Goal: Task Accomplishment & Management: Manage account settings

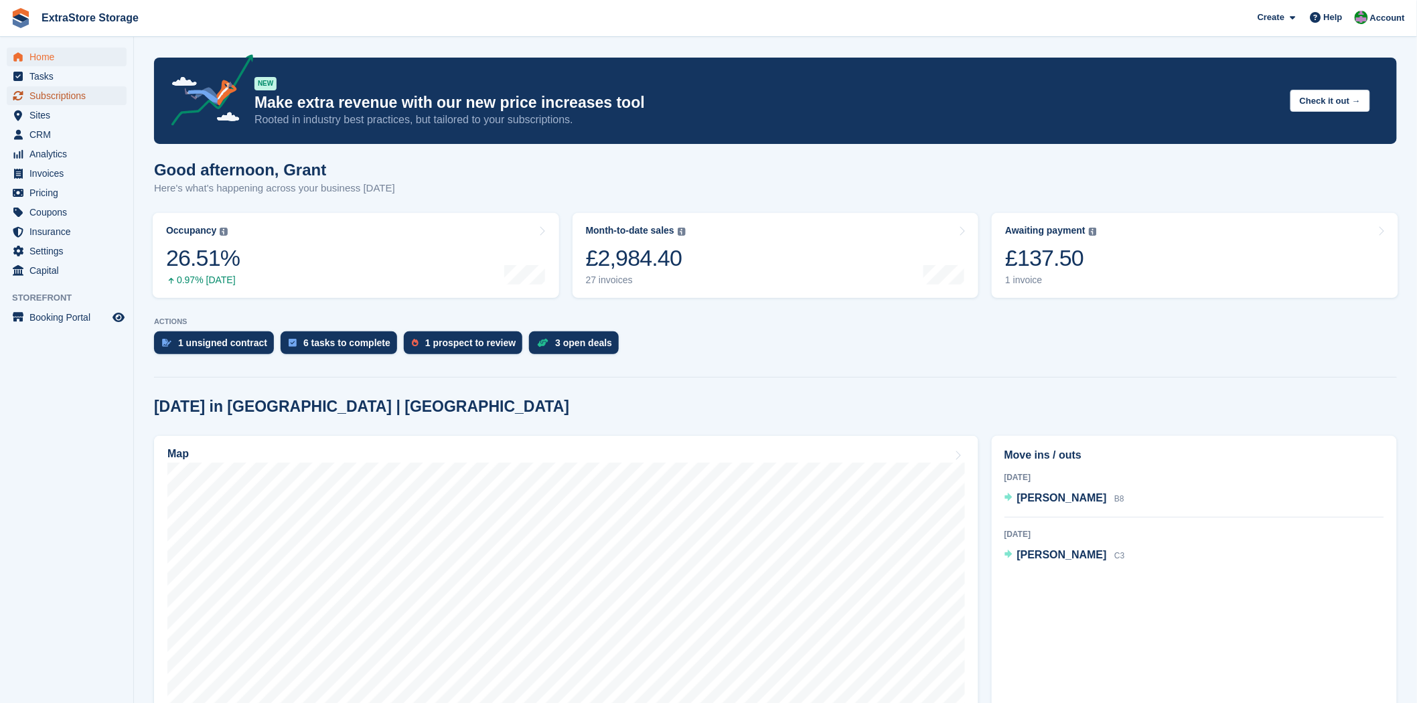
click at [64, 92] on span "Subscriptions" at bounding box center [69, 95] width 80 height 19
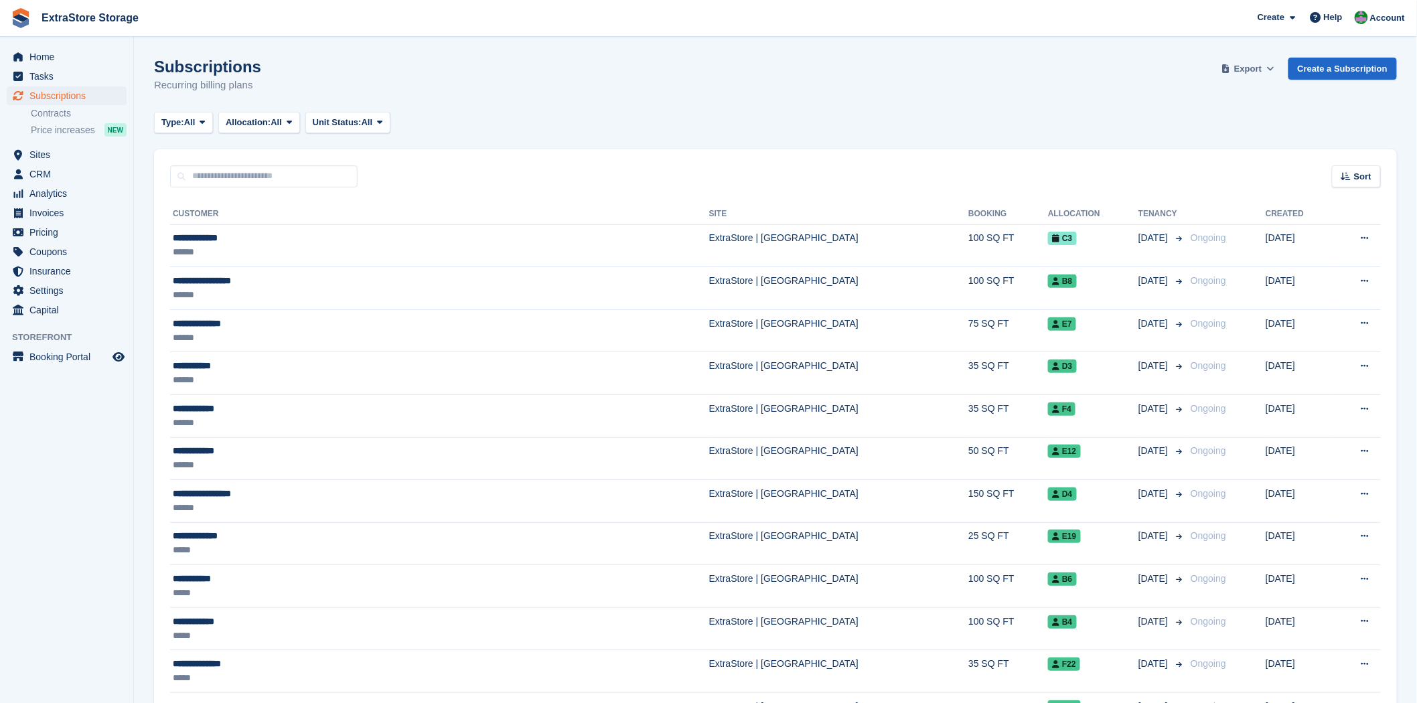
click at [1275, 64] on icon at bounding box center [1270, 68] width 7 height 9
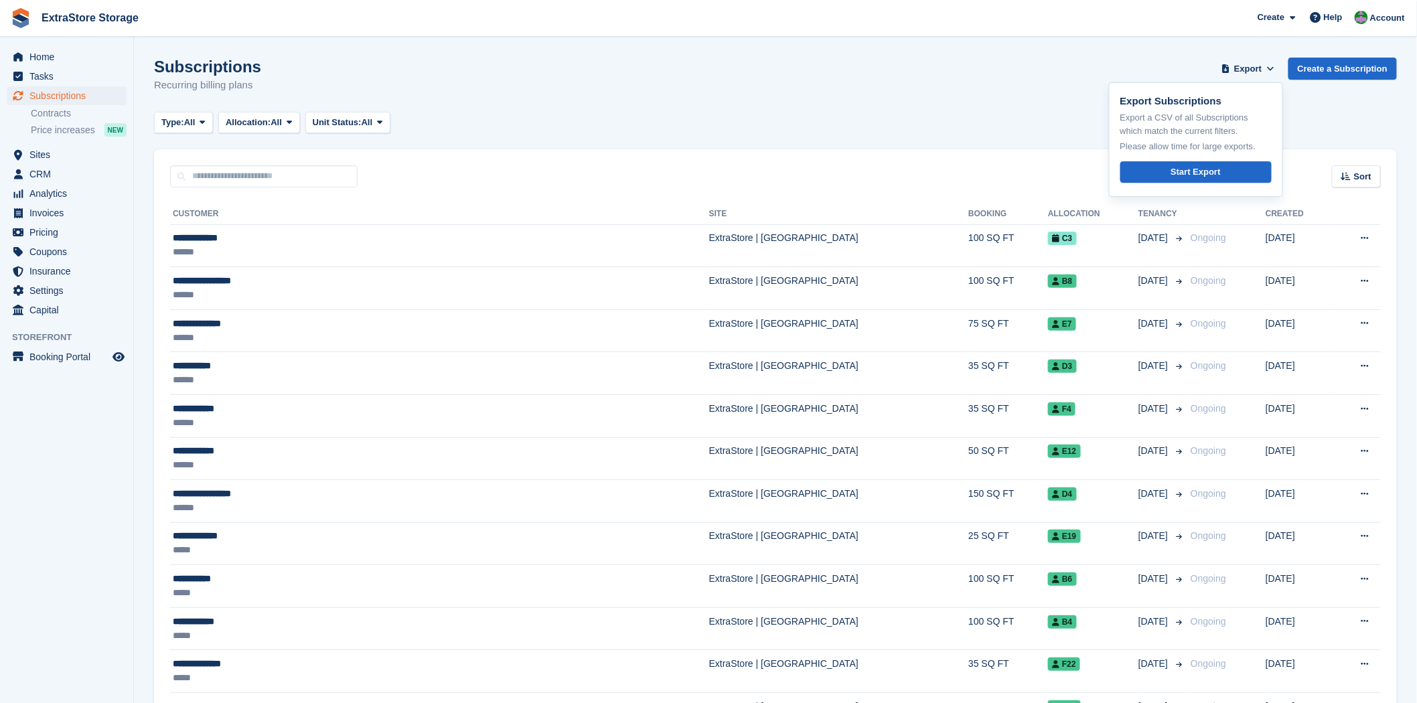
click at [1092, 87] on div "Subscriptions Recurring billing plans Export Export Subscriptions Export a CSV …" at bounding box center [775, 84] width 1243 height 52
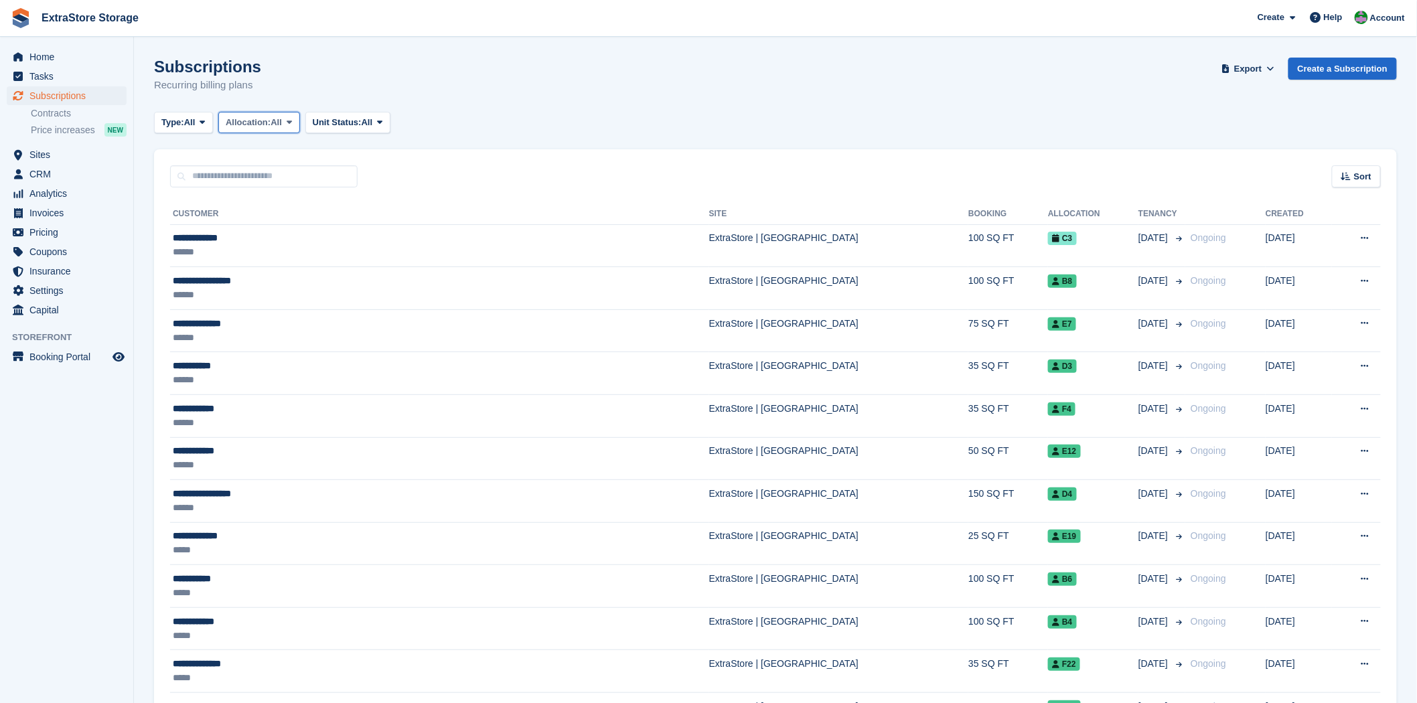
click at [292, 125] on icon at bounding box center [289, 122] width 5 height 9
click at [281, 177] on link "Allocated" at bounding box center [282, 178] width 117 height 24
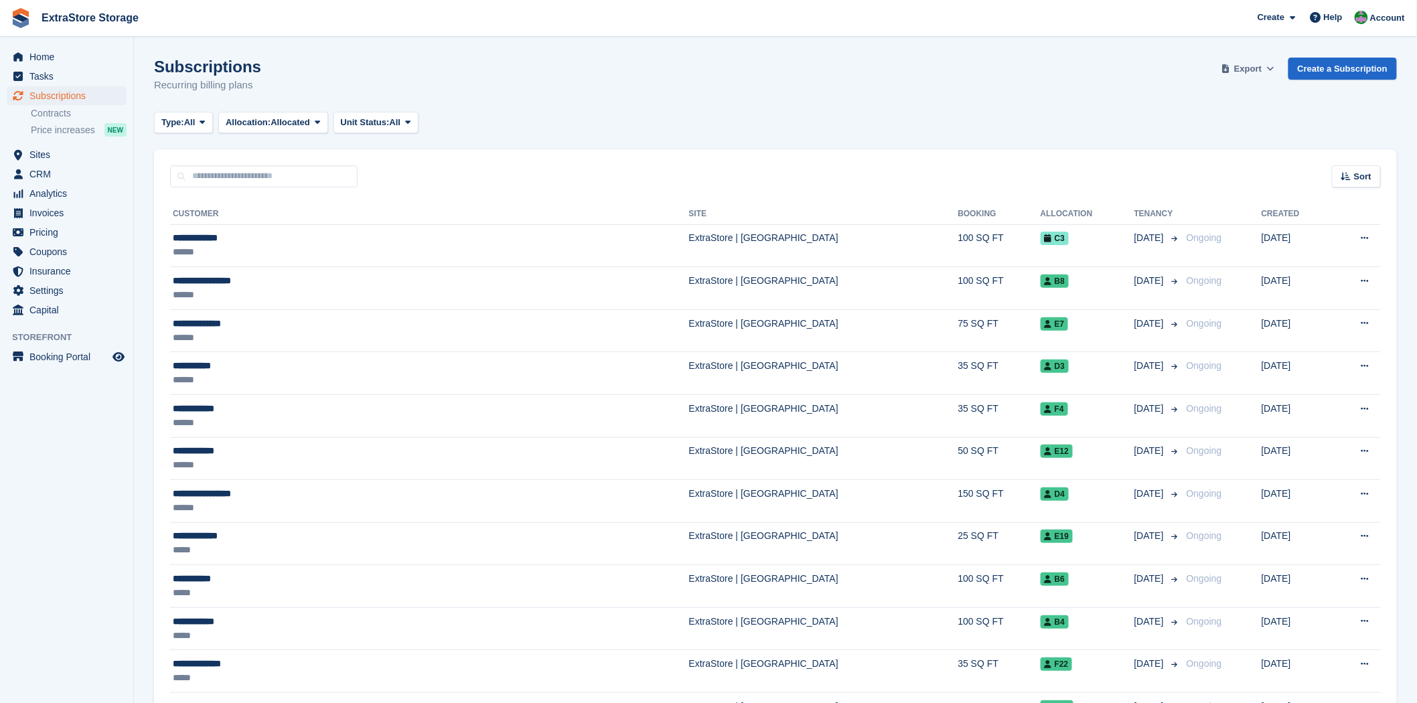
click at [1253, 72] on span "Export" at bounding box center [1247, 68] width 27 height 13
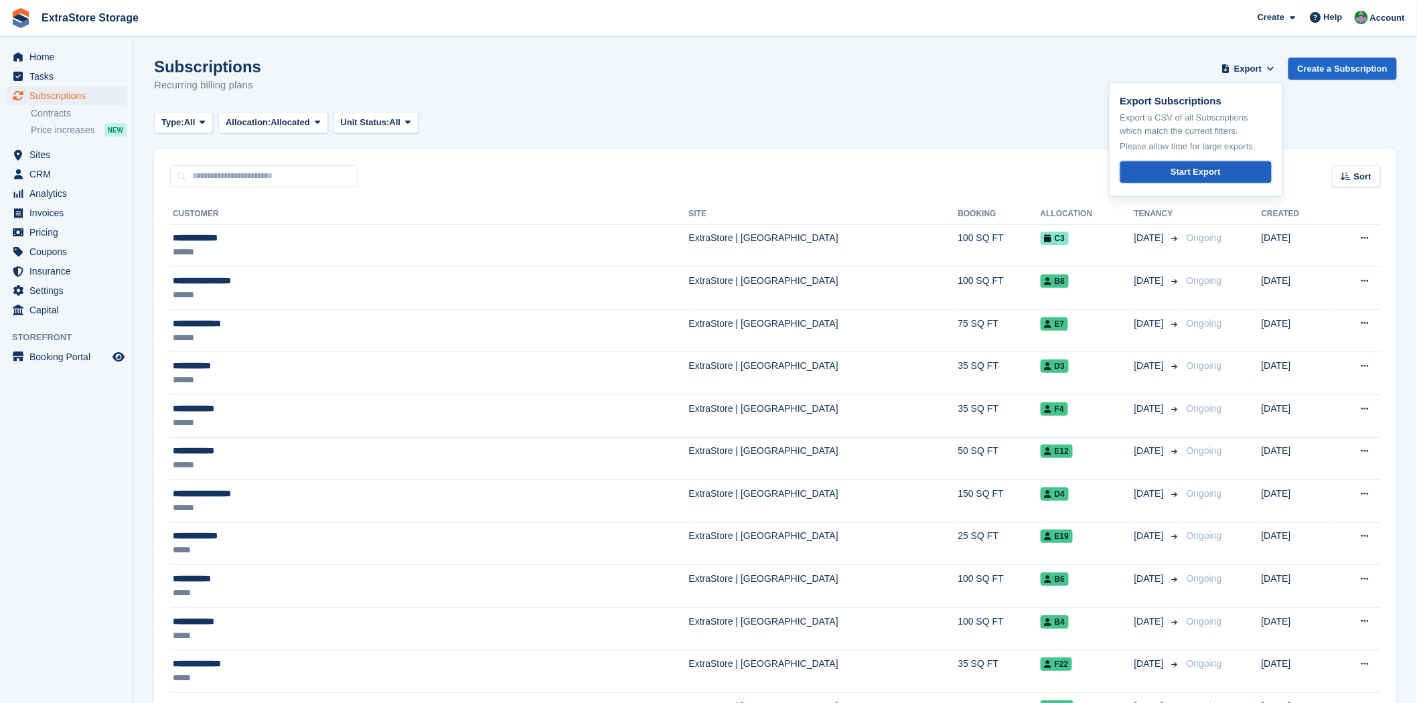
click at [1208, 177] on div "Start Export" at bounding box center [1196, 171] width 50 height 13
click at [47, 59] on span "Home" at bounding box center [69, 57] width 80 height 19
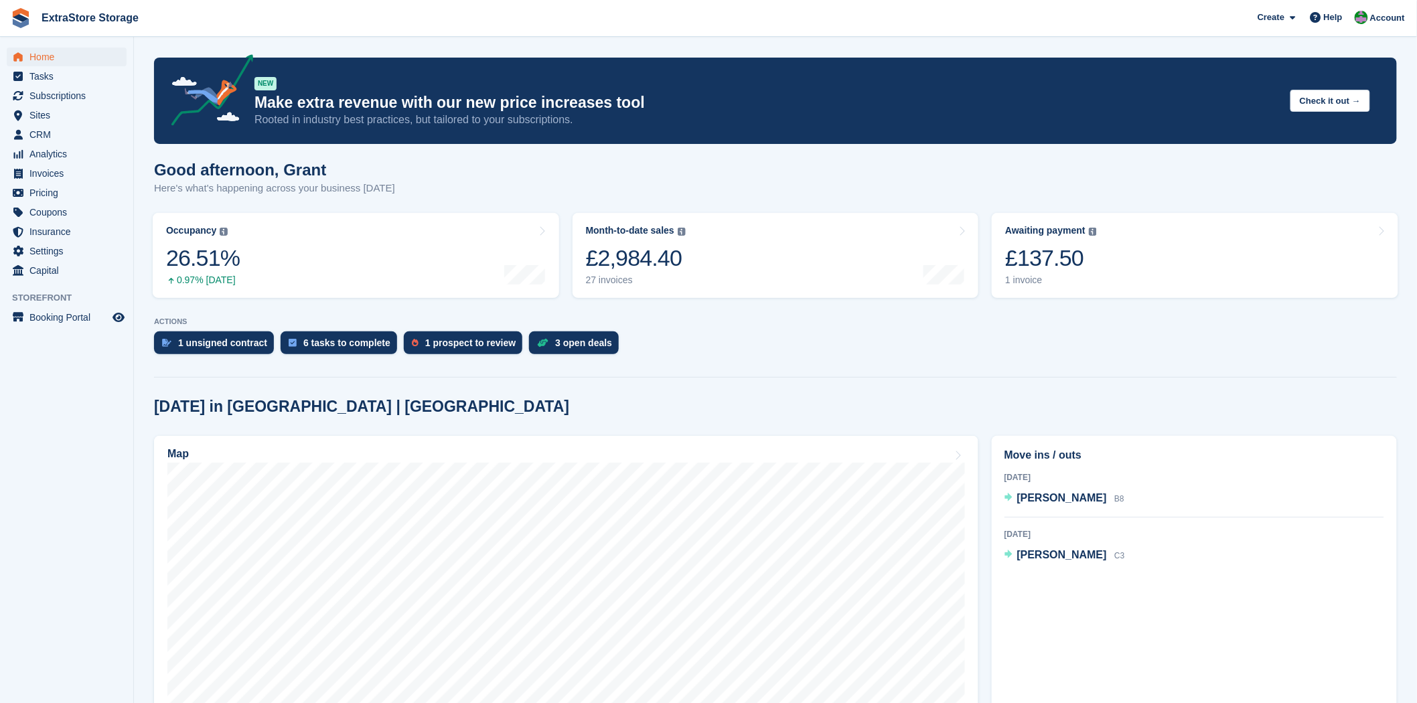
click at [21, 20] on img at bounding box center [21, 18] width 20 height 20
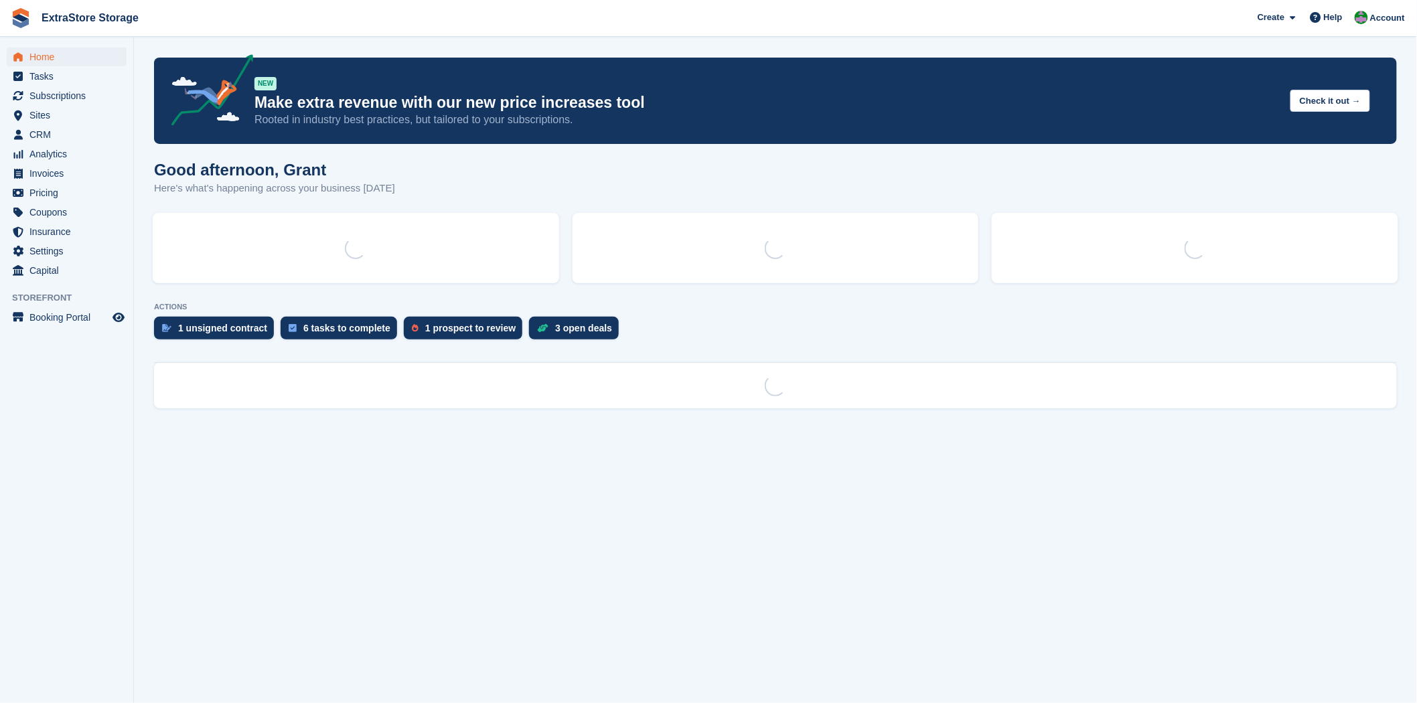
click at [72, 23] on link "ExtraStore Storage" at bounding box center [90, 18] width 108 height 22
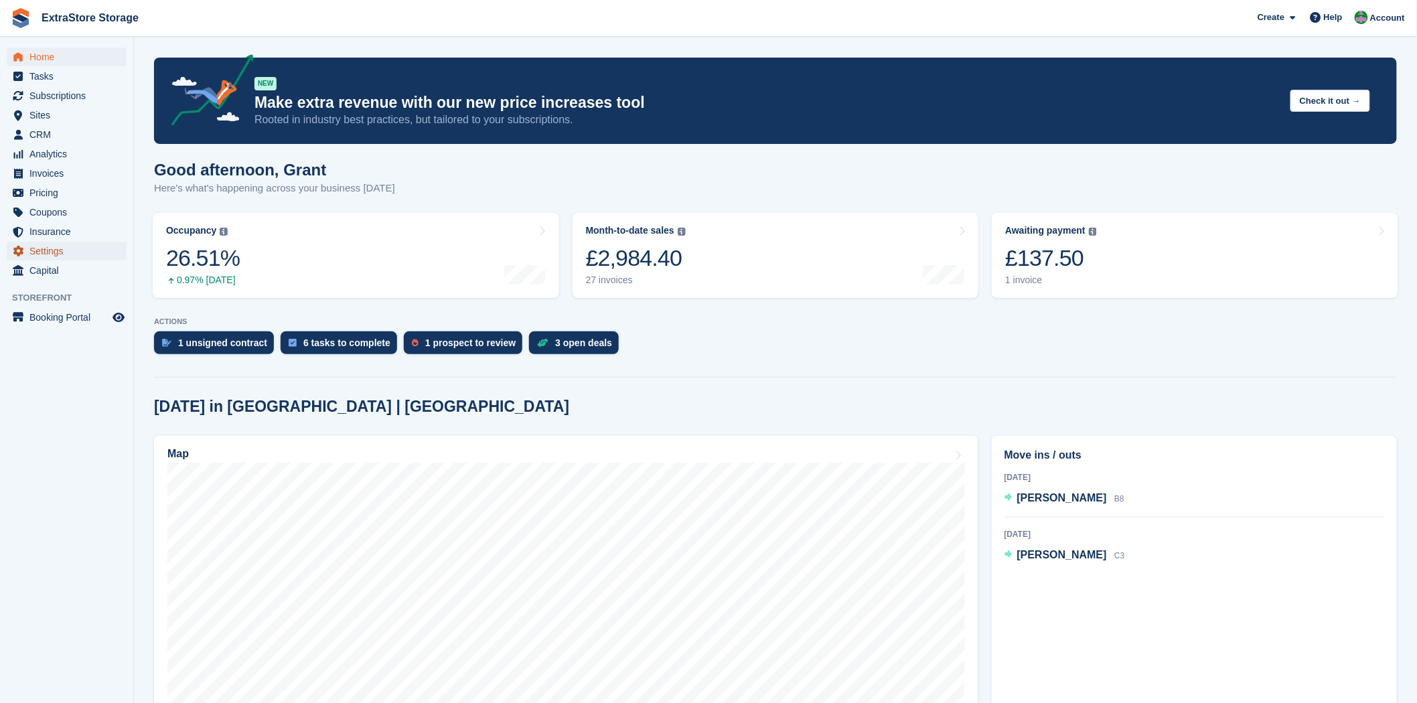
click at [46, 250] on span "Settings" at bounding box center [69, 251] width 80 height 19
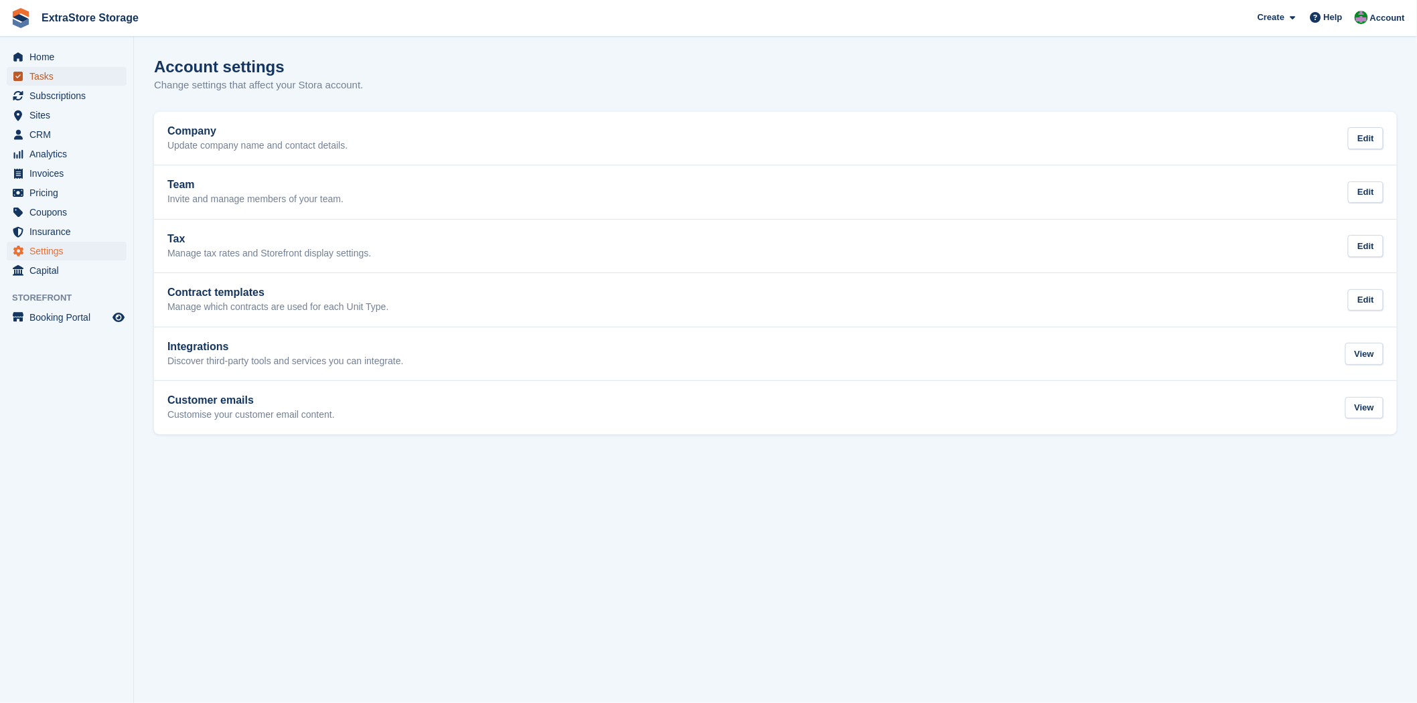
click at [43, 78] on span "Tasks" at bounding box center [69, 76] width 80 height 19
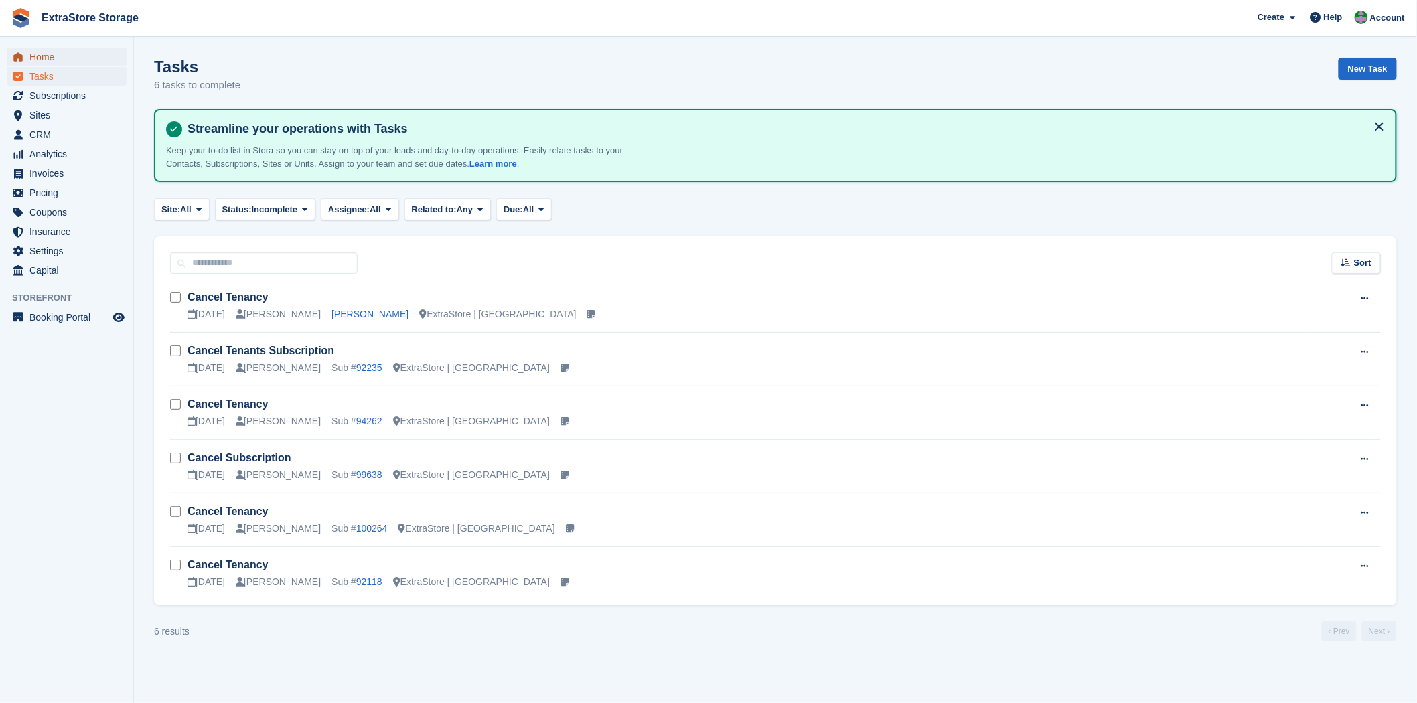
click at [43, 57] on span "Home" at bounding box center [69, 57] width 80 height 19
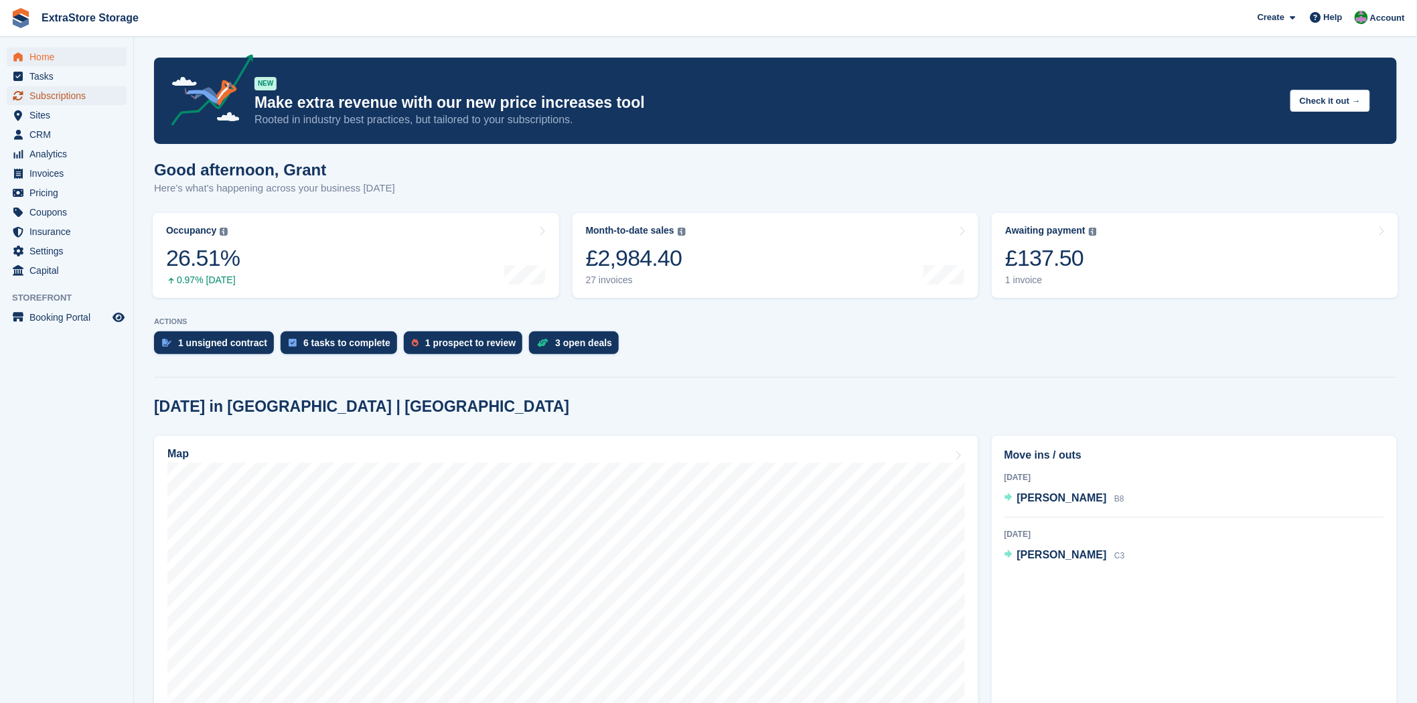
click at [47, 96] on span "Subscriptions" at bounding box center [69, 95] width 80 height 19
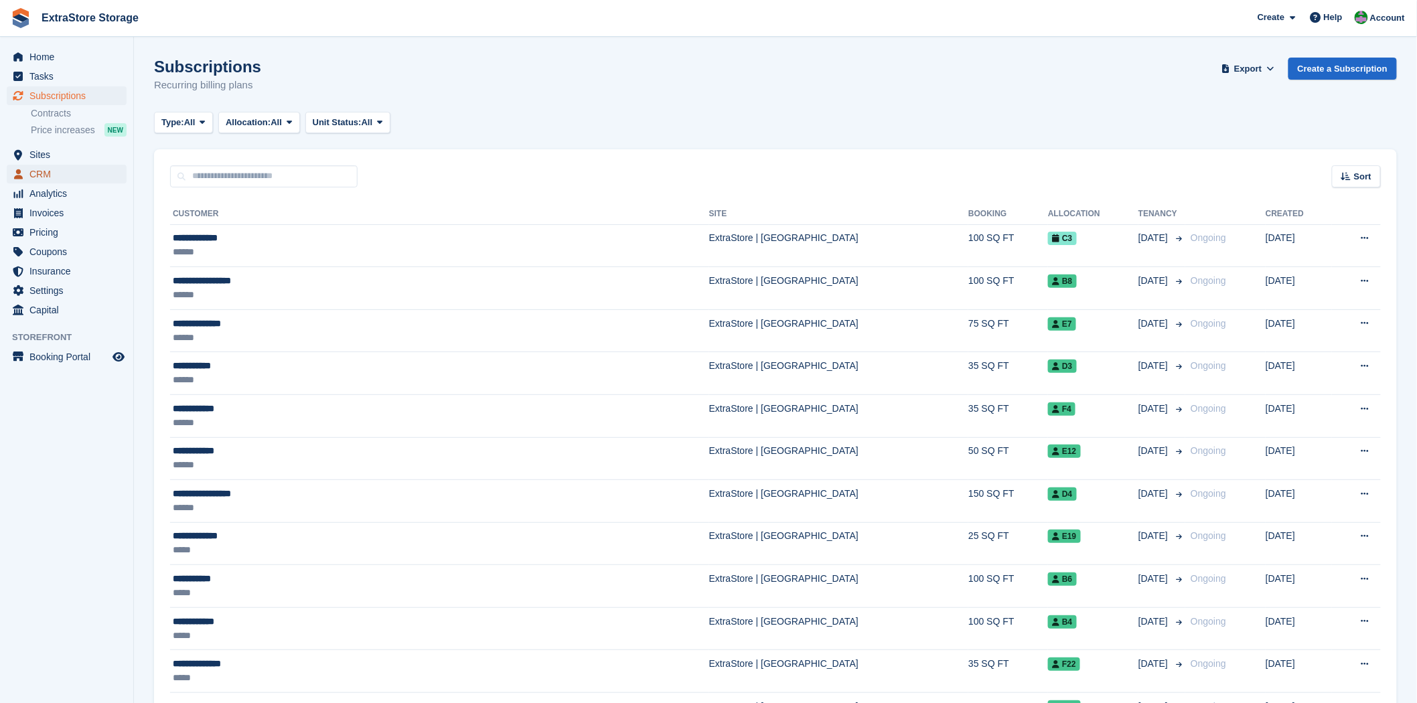
click at [51, 177] on span "CRM" at bounding box center [69, 174] width 80 height 19
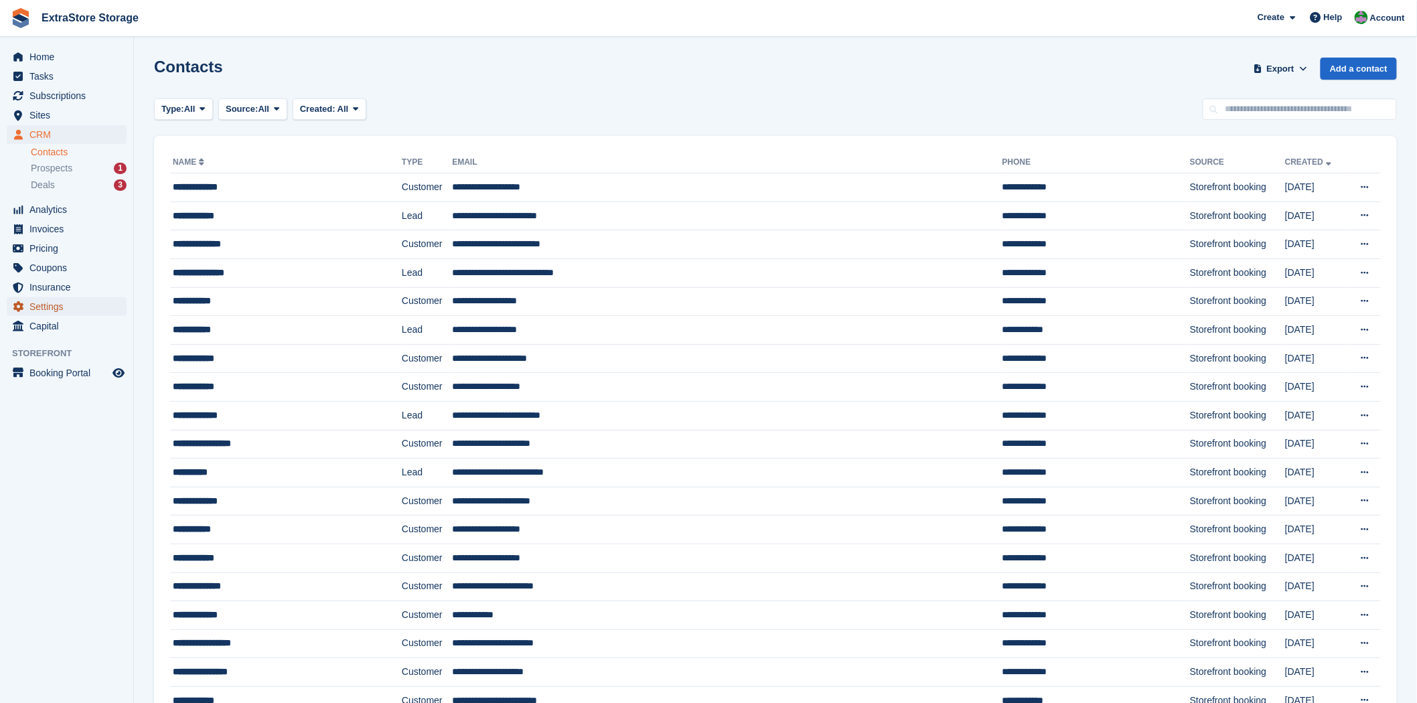
click at [45, 307] on span "Settings" at bounding box center [69, 306] width 80 height 19
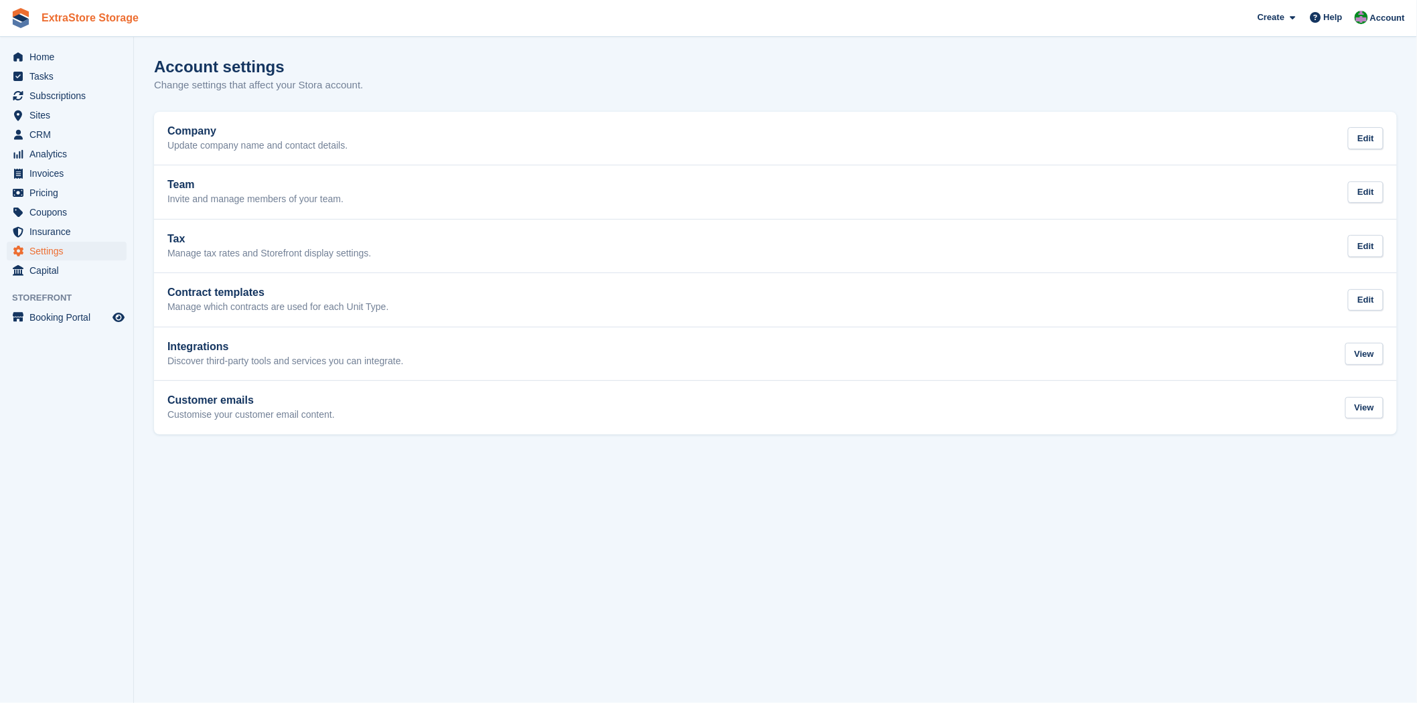
click at [63, 16] on link "ExtraStore Storage" at bounding box center [90, 18] width 108 height 22
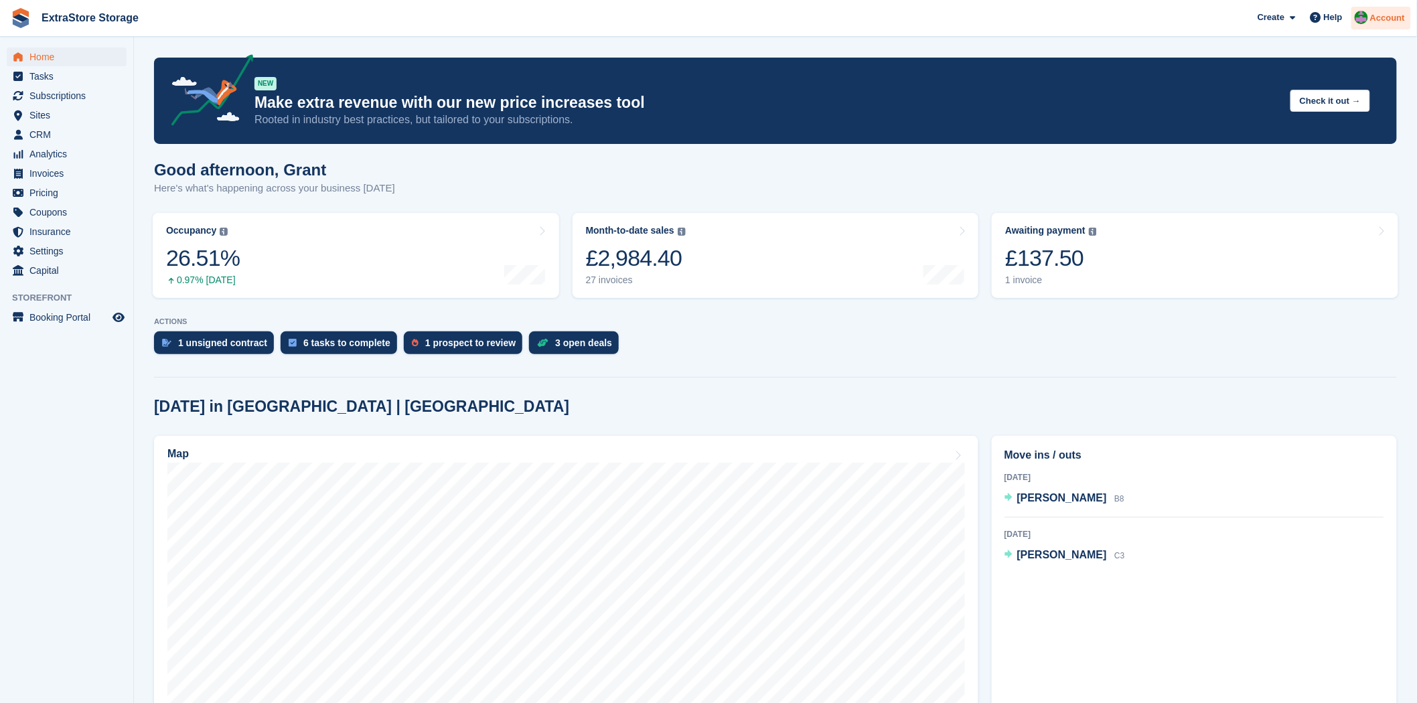
click at [1384, 17] on span "Account" at bounding box center [1387, 17] width 35 height 13
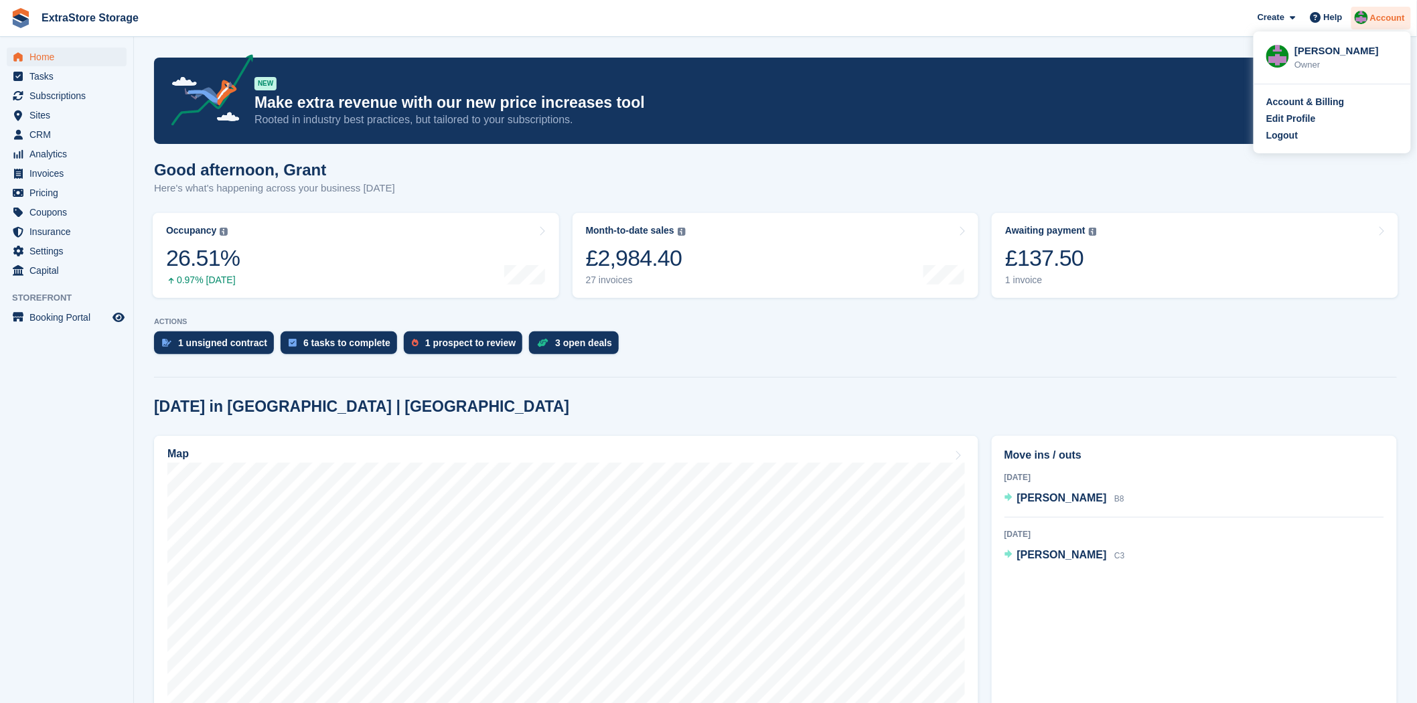
click at [1384, 17] on span "Account" at bounding box center [1387, 17] width 35 height 13
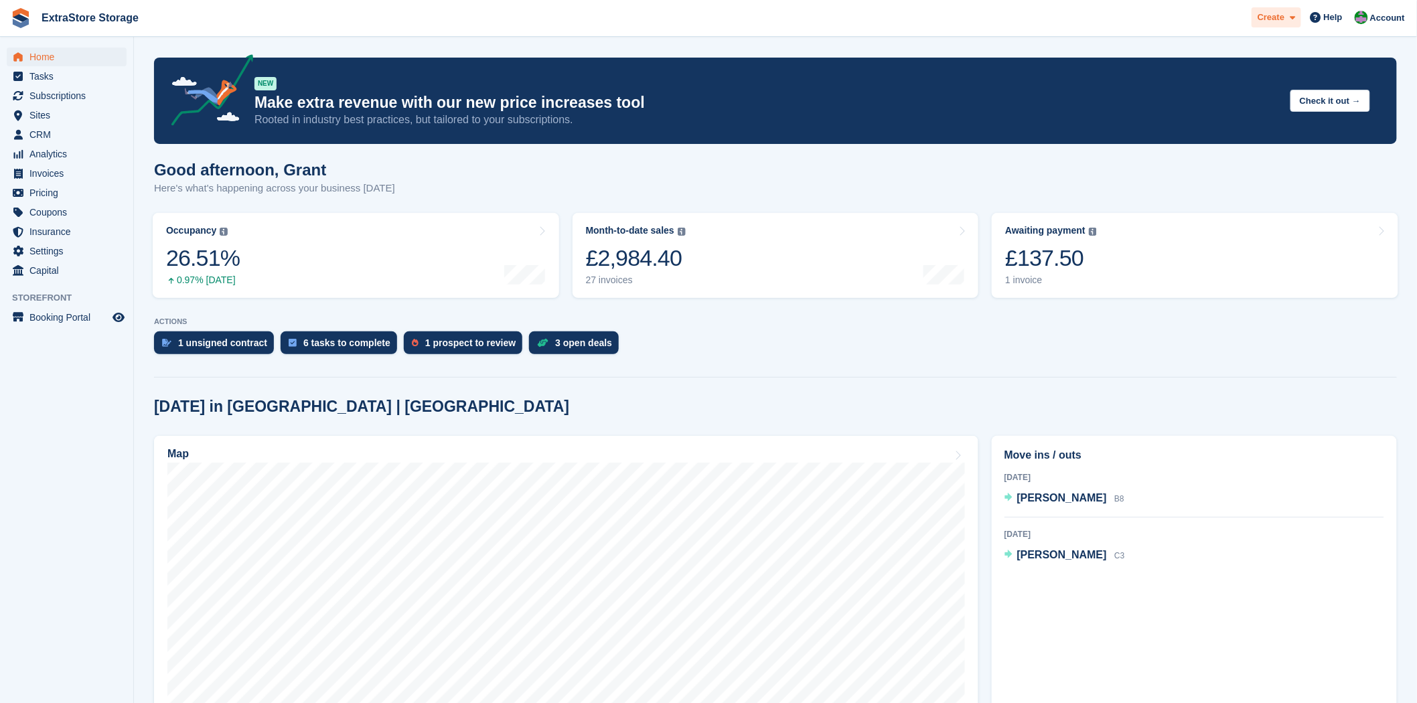
click at [1301, 25] on div "Create" at bounding box center [1277, 17] width 50 height 21
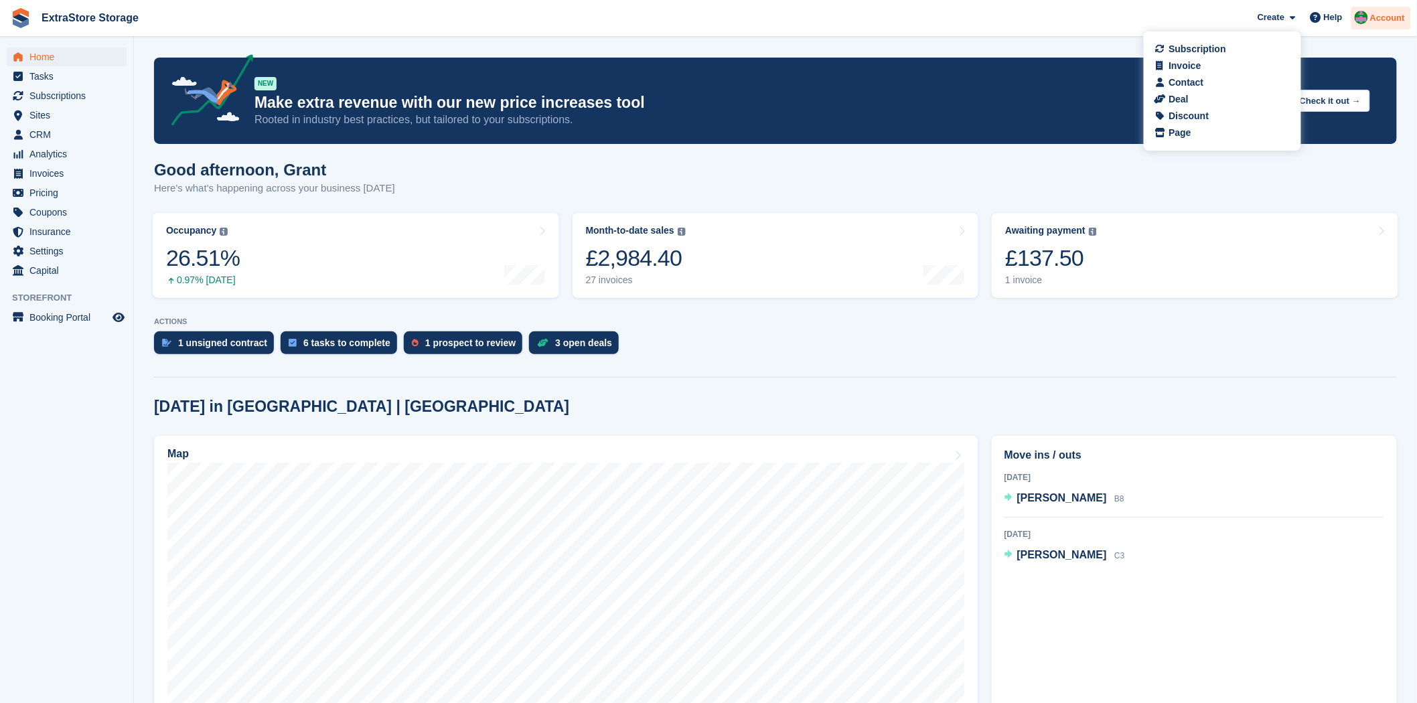
click at [1390, 22] on span "Account" at bounding box center [1387, 17] width 35 height 13
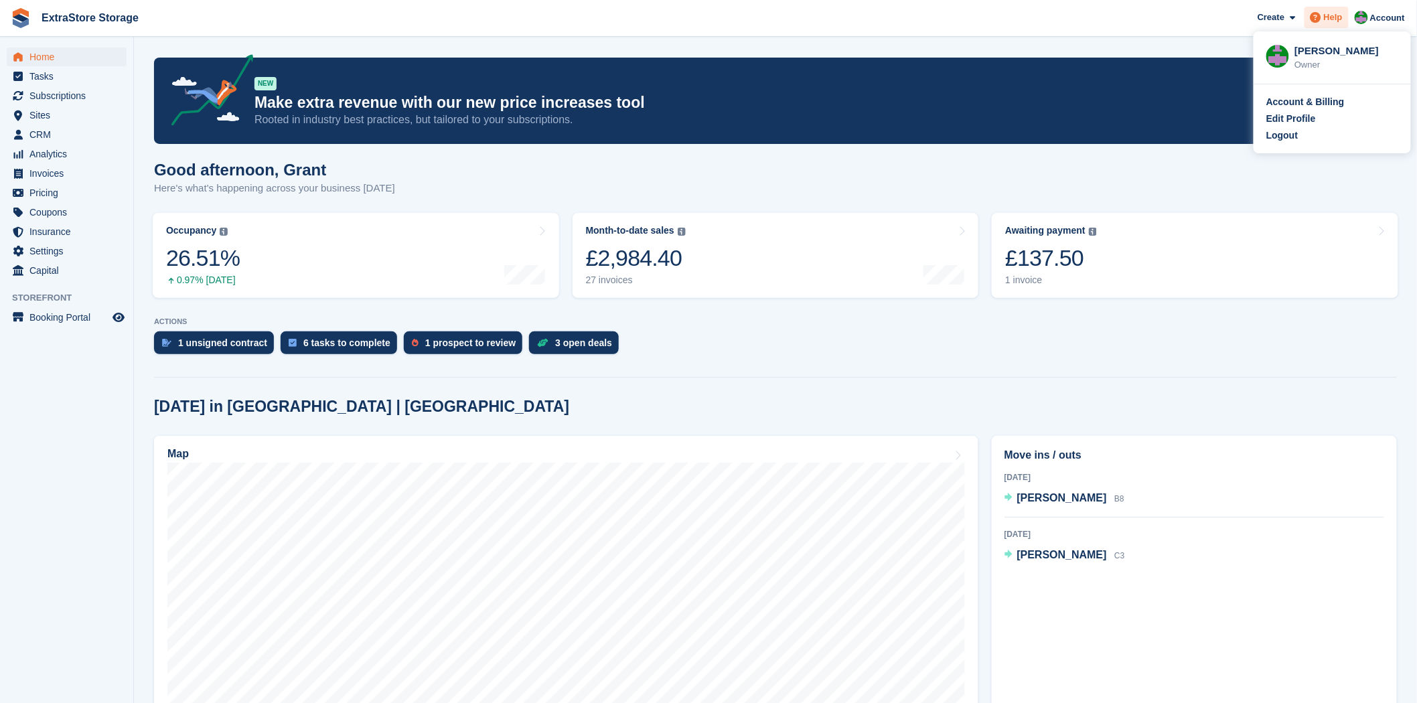
click at [1333, 27] on div "Help" at bounding box center [1327, 17] width 44 height 21
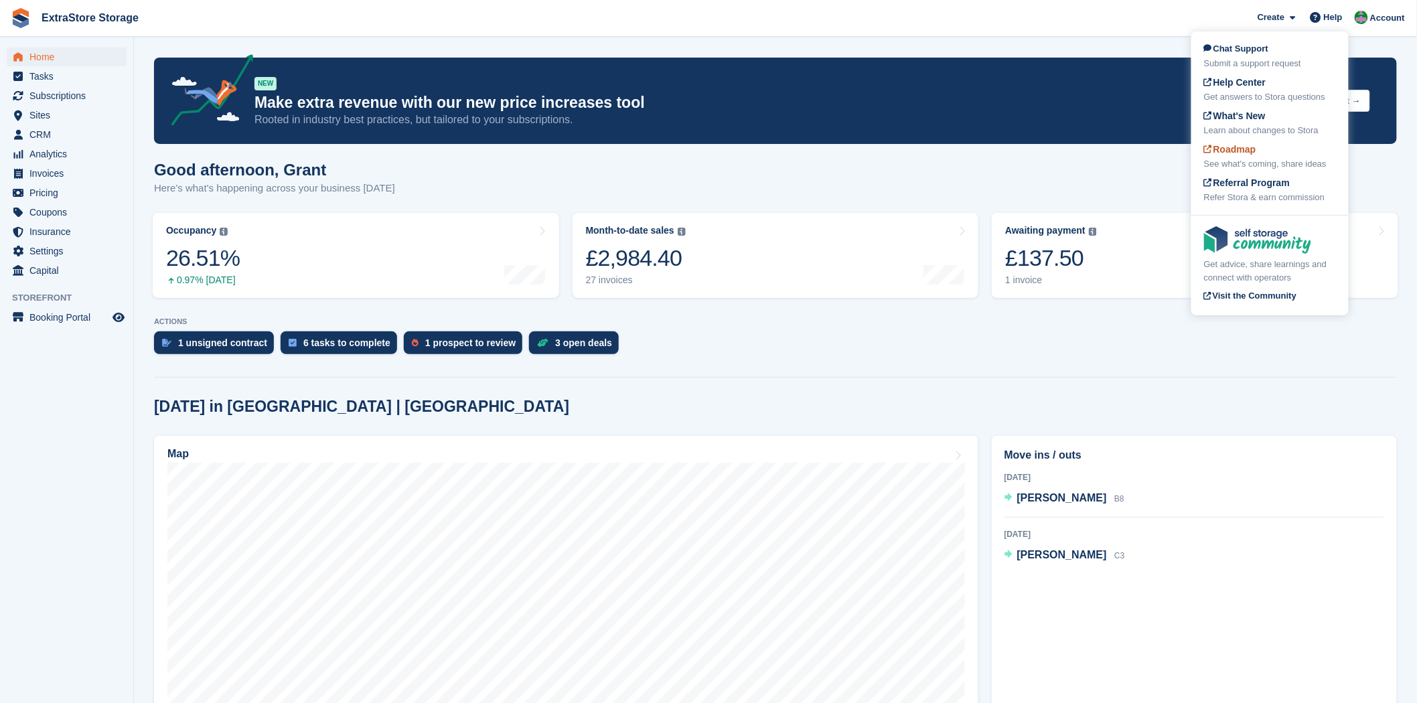
click at [1246, 149] on span "Roadmap" at bounding box center [1230, 149] width 52 height 11
